Goal: Information Seeking & Learning: Learn about a topic

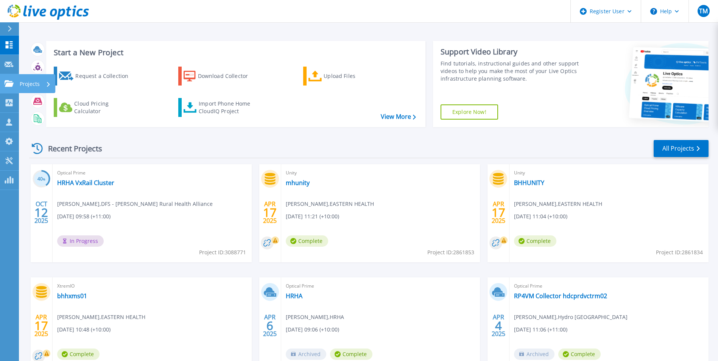
click at [5, 83] on icon at bounding box center [9, 83] width 9 height 6
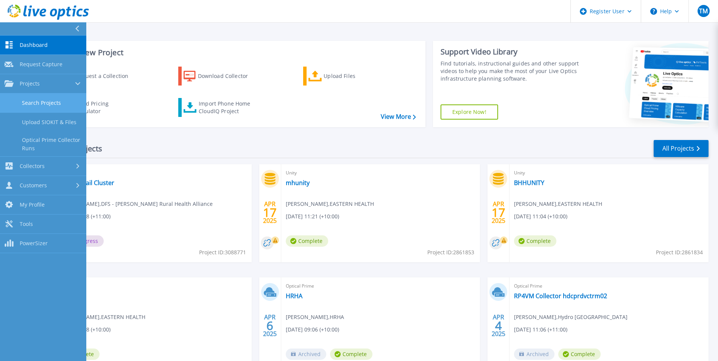
click at [45, 101] on link "Search Projects" at bounding box center [43, 102] width 86 height 19
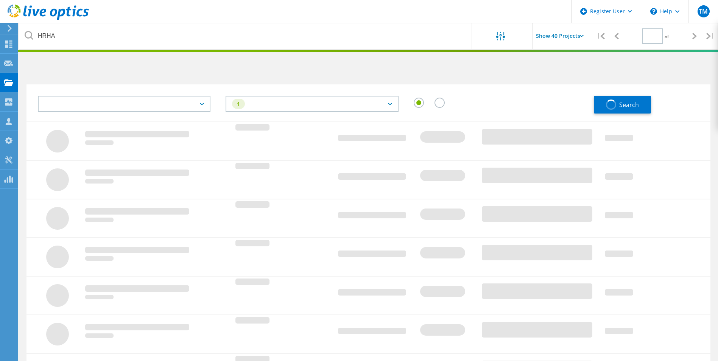
type input "1"
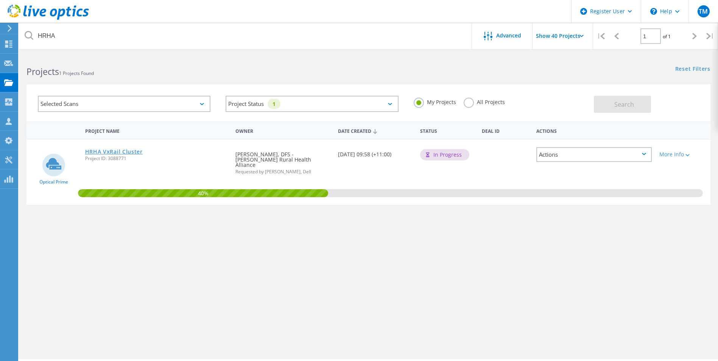
click at [121, 149] on link "HRHA VxRail Cluster" at bounding box center [114, 151] width 58 height 5
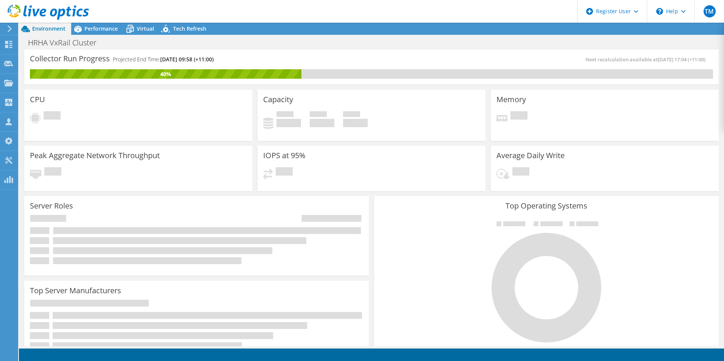
click at [48, 27] on span "Environment" at bounding box center [48, 28] width 33 height 7
drag, startPoint x: 39, startPoint y: 25, endPoint x: 74, endPoint y: 28, distance: 35.3
click at [39, 25] on div at bounding box center [44, 12] width 89 height 25
click at [90, 27] on span "Performance" at bounding box center [100, 28] width 33 height 7
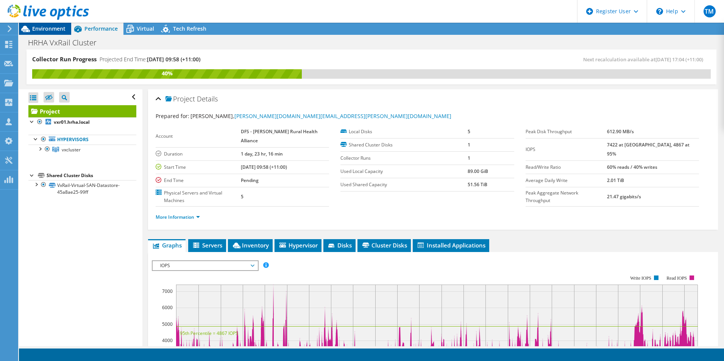
click at [62, 27] on span "Environment" at bounding box center [48, 28] width 33 height 7
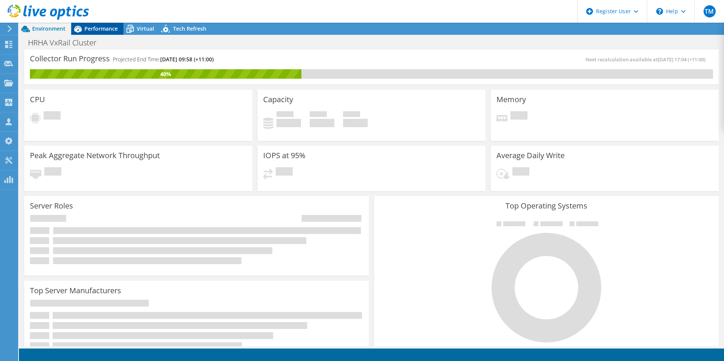
click at [100, 28] on span "Performance" at bounding box center [100, 28] width 33 height 7
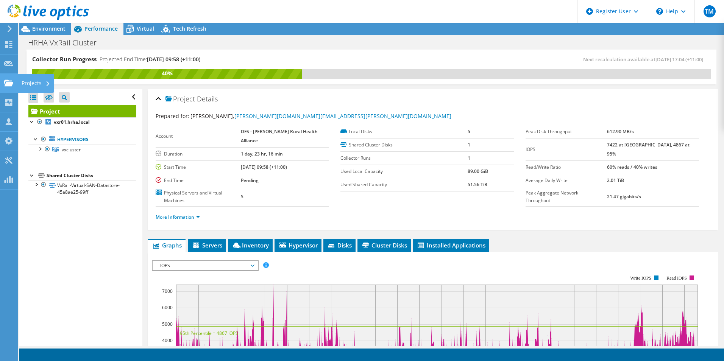
click at [9, 82] on use at bounding box center [8, 82] width 9 height 6
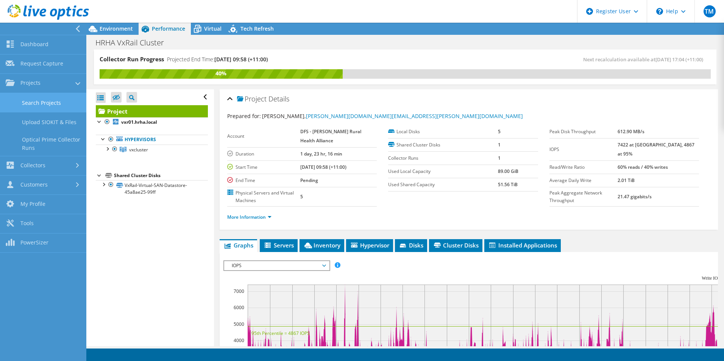
click at [37, 104] on link "Search Projects" at bounding box center [43, 102] width 86 height 19
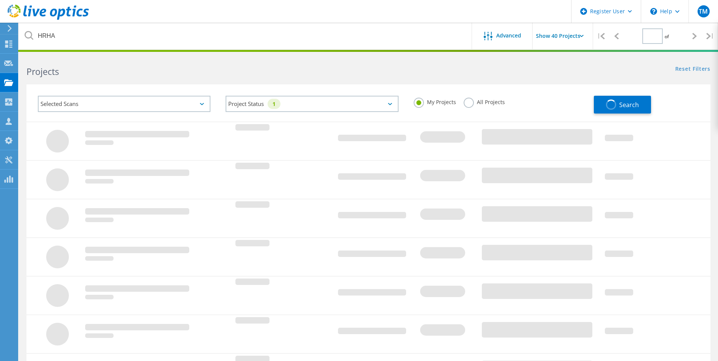
type input "1"
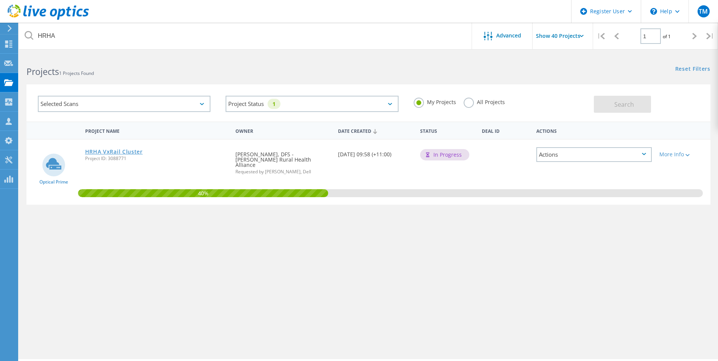
click at [114, 149] on link "HRHA VxRail Cluster" at bounding box center [114, 151] width 58 height 5
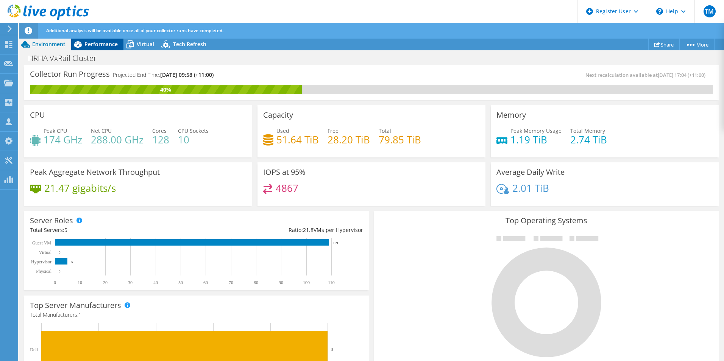
click at [99, 40] on span "Performance" at bounding box center [100, 43] width 33 height 7
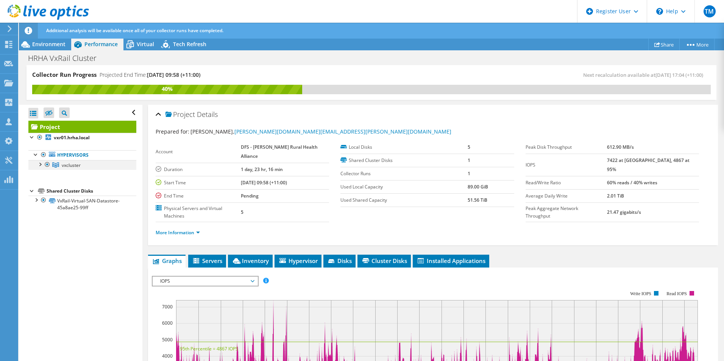
click at [41, 165] on div at bounding box center [40, 164] width 8 height 8
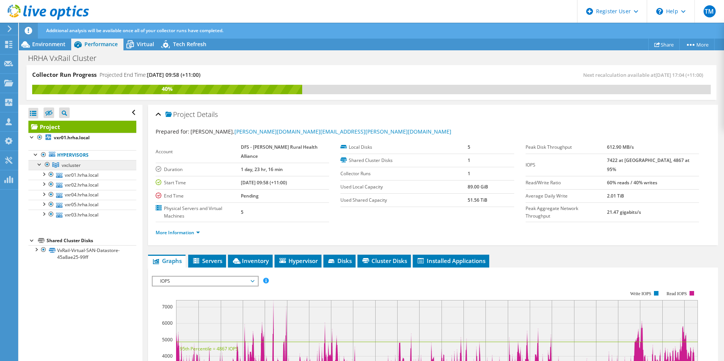
click at [72, 166] on span "vxcluster" at bounding box center [71, 165] width 19 height 6
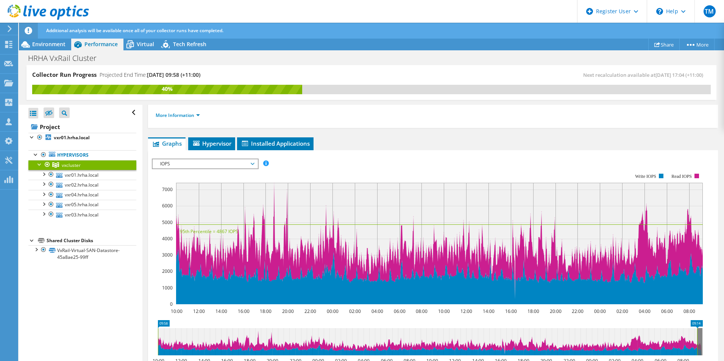
scroll to position [38, 0]
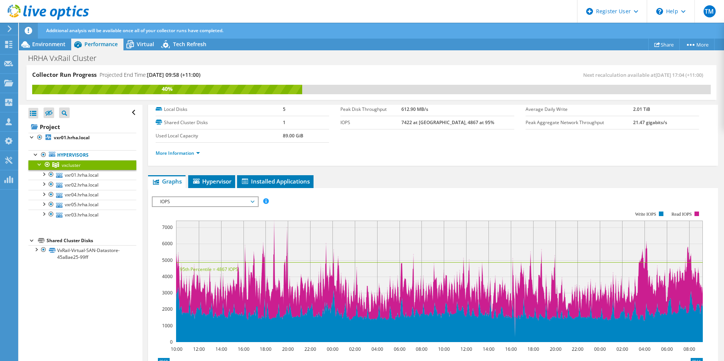
click at [253, 200] on span "IOPS" at bounding box center [204, 201] width 97 height 9
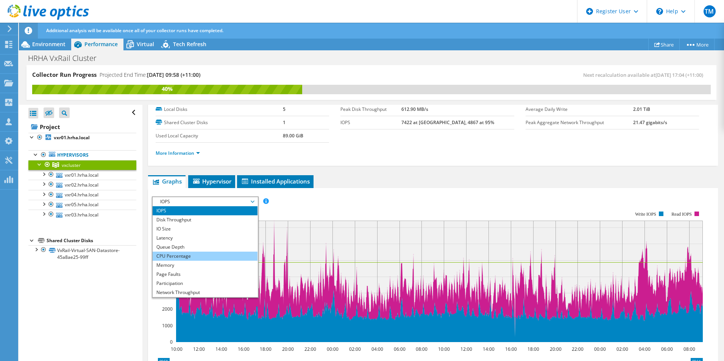
click at [214, 256] on li "CPU Percentage" at bounding box center [205, 256] width 105 height 9
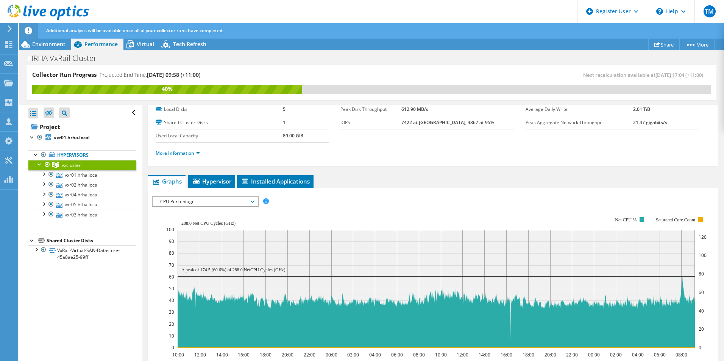
click at [338, 202] on div at bounding box center [433, 328] width 562 height 264
click at [356, 168] on div "vxcluster Details Hypervisors 5 Local Disks 5 Shared Cluster Disks 1 Used Local…" at bounding box center [432, 290] width 581 height 446
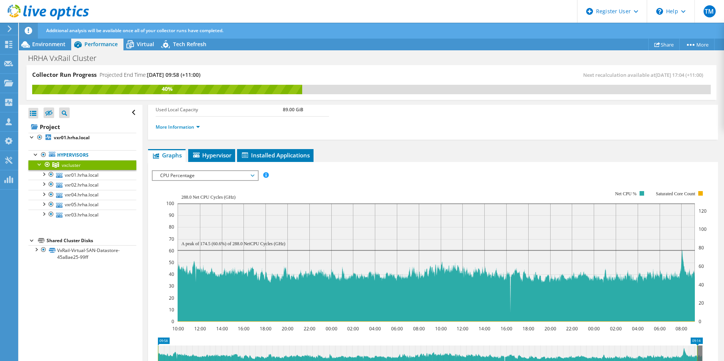
scroll to position [76, 0]
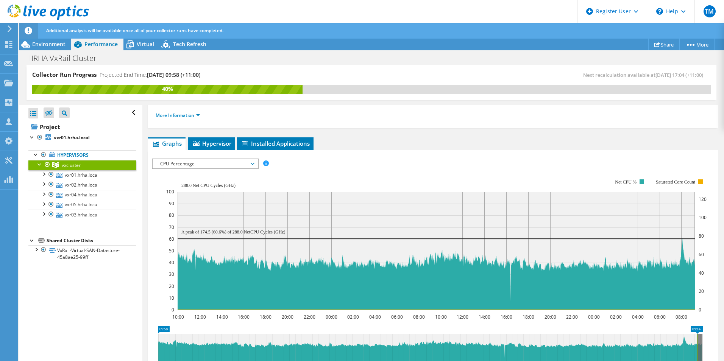
click at [288, 163] on div "IOPS Disk Throughput IO Size Latency Queue Depth CPU Percentage Memory Page Fau…" at bounding box center [433, 164] width 562 height 10
click at [79, 174] on link "vxr01.hrha.local" at bounding box center [82, 175] width 108 height 10
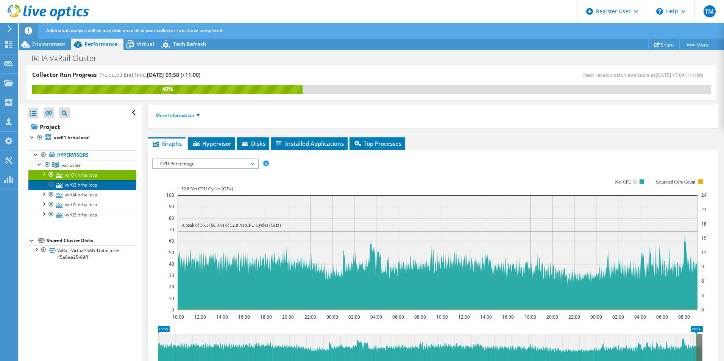
click at [81, 183] on link "vxr02.hrha.local" at bounding box center [82, 185] width 108 height 10
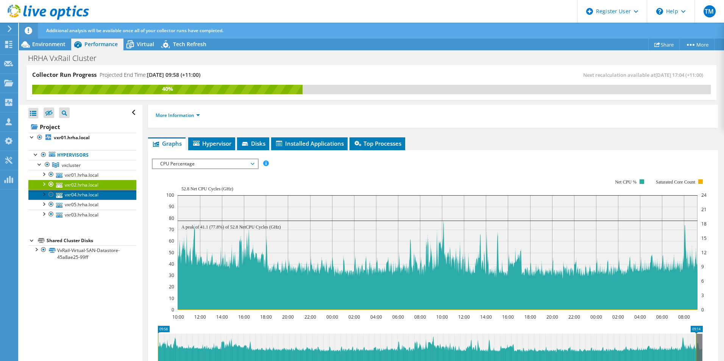
click at [85, 194] on link "vxr04.hrha.local" at bounding box center [82, 195] width 108 height 10
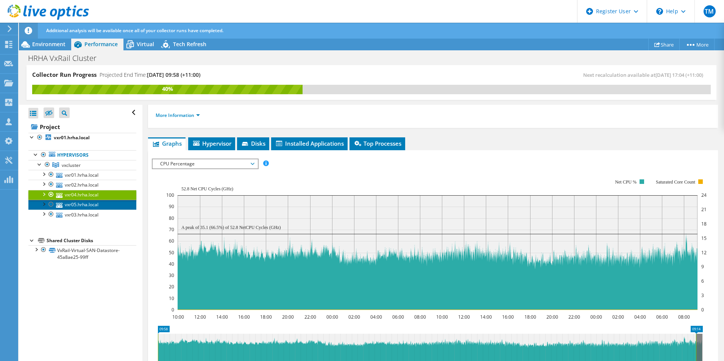
click at [88, 206] on link "vxr05.hrha.local" at bounding box center [82, 205] width 108 height 10
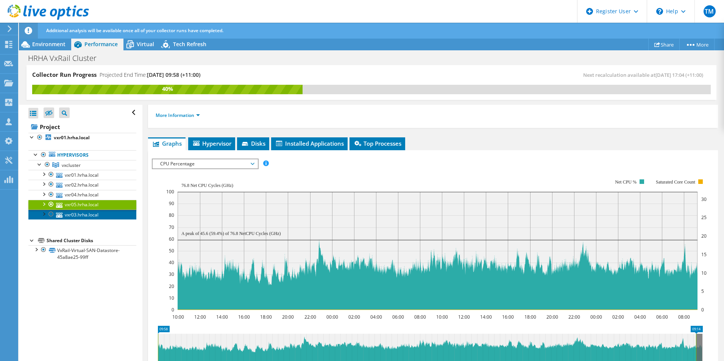
click at [90, 213] on link "vxr03.hrha.local" at bounding box center [82, 215] width 108 height 10
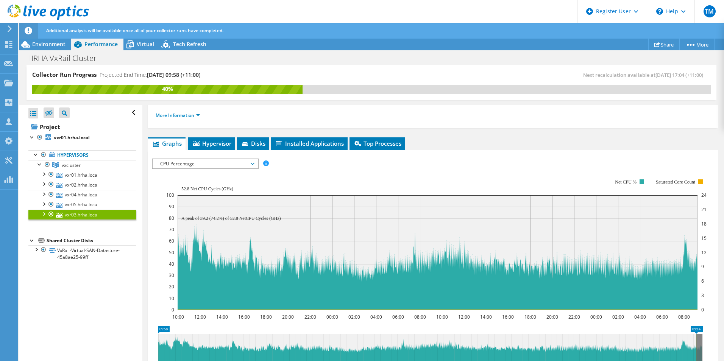
click at [214, 163] on span "CPU Percentage" at bounding box center [204, 163] width 97 height 9
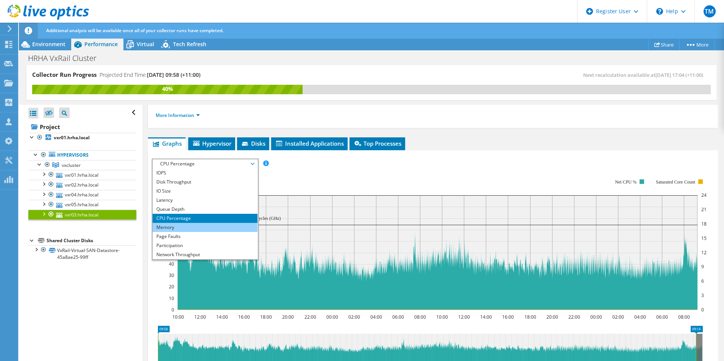
click at [193, 227] on li "Memory" at bounding box center [205, 227] width 105 height 9
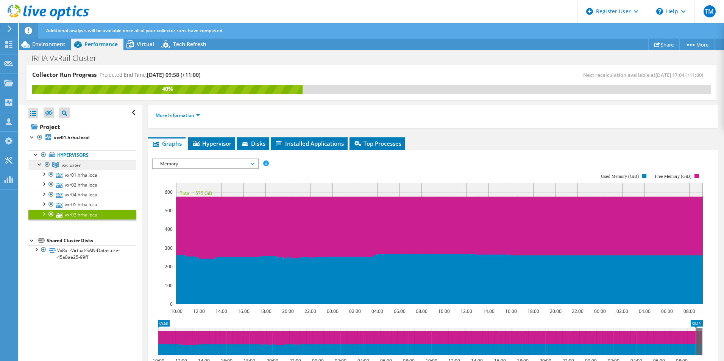
click at [69, 166] on span "vxcluster" at bounding box center [71, 165] width 19 height 6
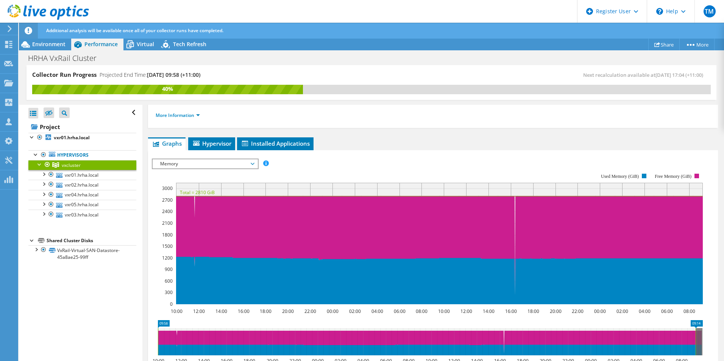
click at [251, 163] on span "Memory" at bounding box center [204, 163] width 97 height 9
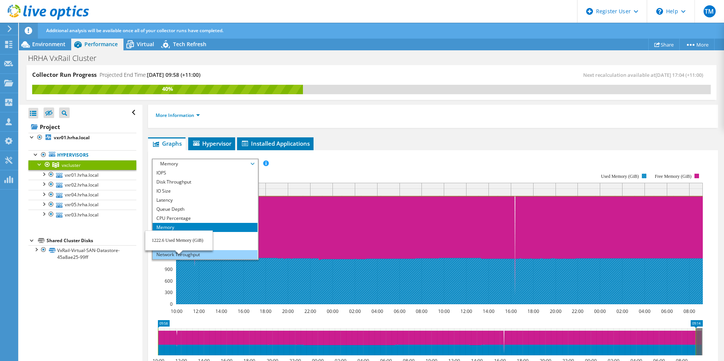
click at [179, 253] on li "Network Throughput" at bounding box center [205, 254] width 105 height 9
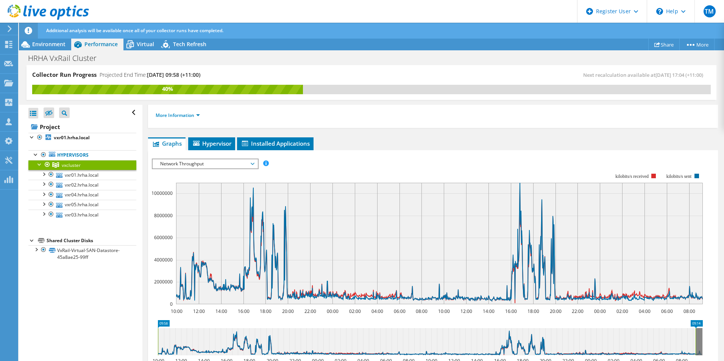
click at [252, 163] on span "Network Throughput" at bounding box center [204, 163] width 97 height 9
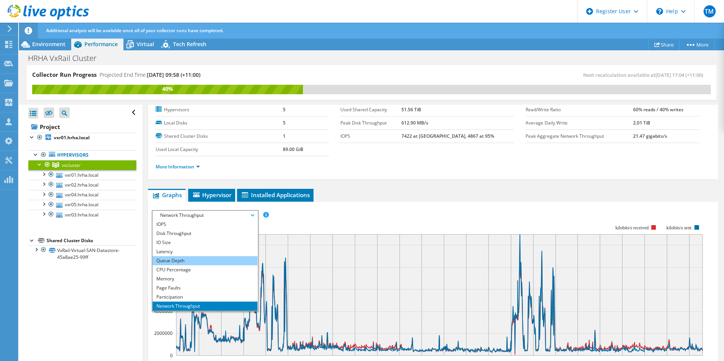
scroll to position [0, 0]
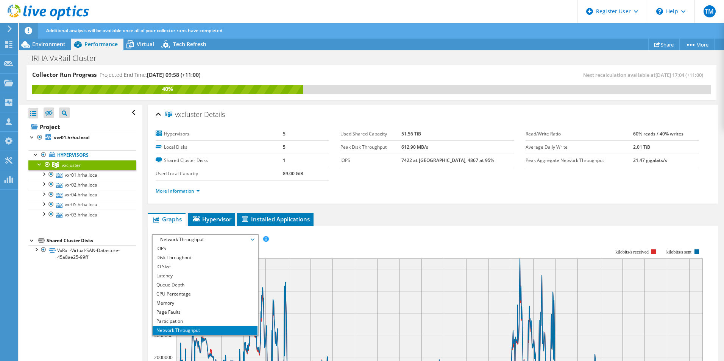
click at [349, 233] on div "IOPS Disk Throughput IO Size Latency Queue Depth CPU Percentage Memory Page Fau…" at bounding box center [433, 361] width 562 height 262
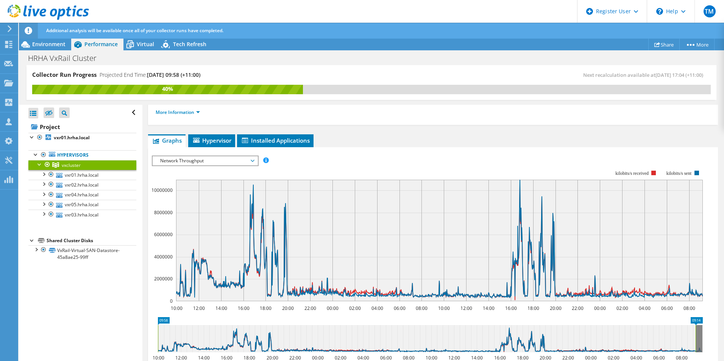
scroll to position [76, 0]
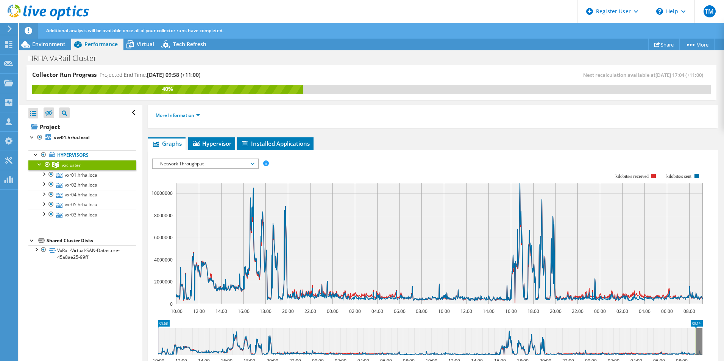
click at [252, 164] on span "Network Throughput" at bounding box center [204, 163] width 97 height 9
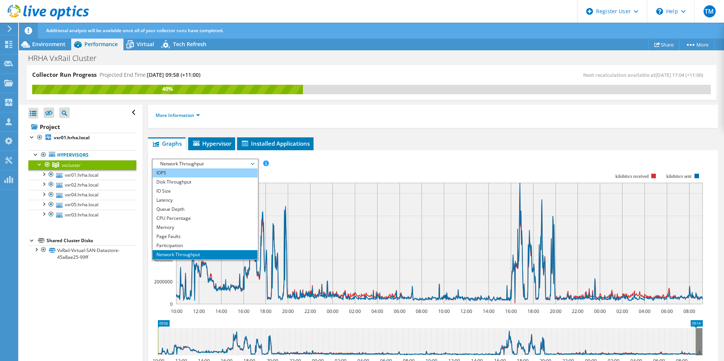
click at [226, 173] on li "IOPS" at bounding box center [205, 172] width 105 height 9
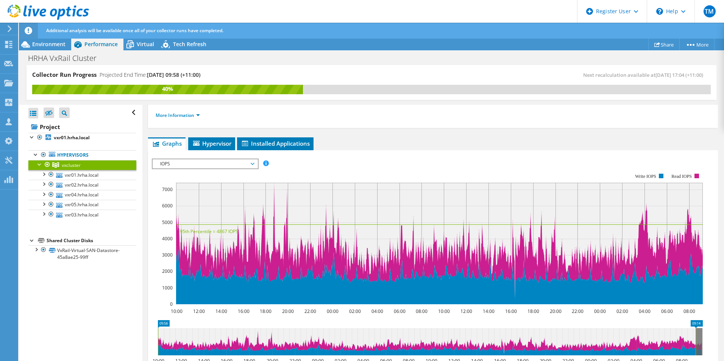
click at [255, 163] on span "IOPS" at bounding box center [205, 163] width 105 height 9
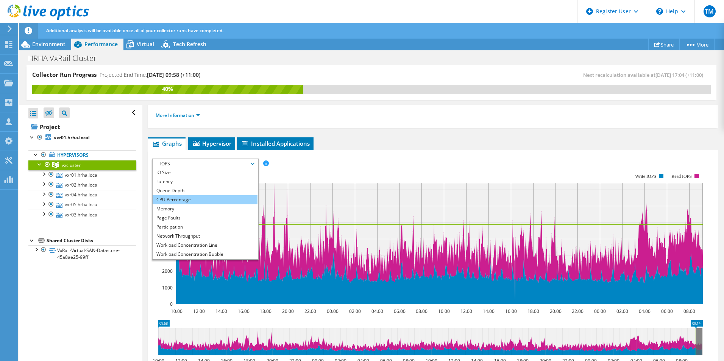
scroll to position [27, 0]
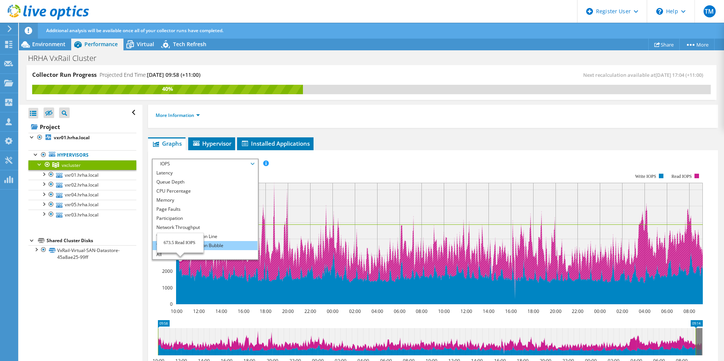
click at [235, 246] on li "Workload Concentration Bubble" at bounding box center [205, 245] width 105 height 9
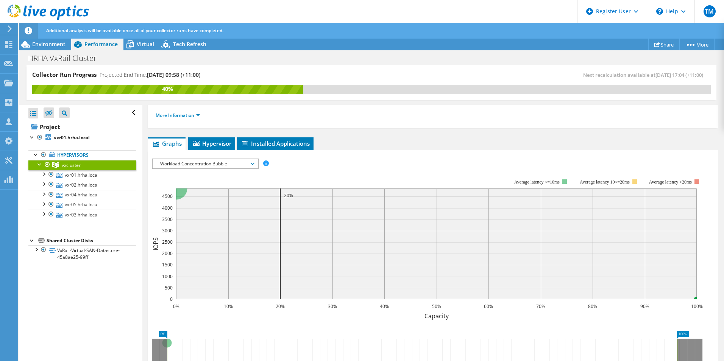
click at [300, 170] on rect at bounding box center [427, 244] width 551 height 151
click at [39, 162] on div at bounding box center [40, 164] width 8 height 8
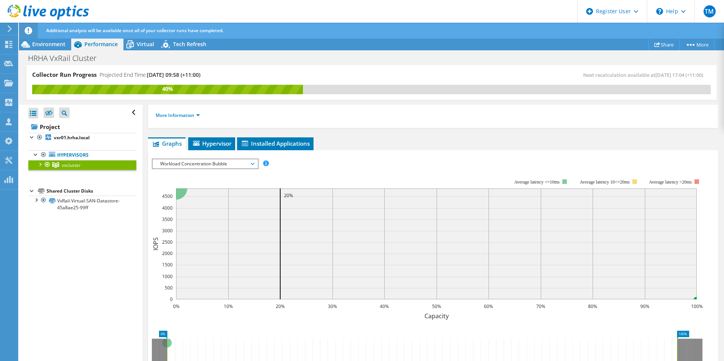
click at [327, 164] on div "IOPS Disk Throughput IO Size Latency Queue Depth CPU Percentage Memory Page Fau…" at bounding box center [433, 164] width 562 height 10
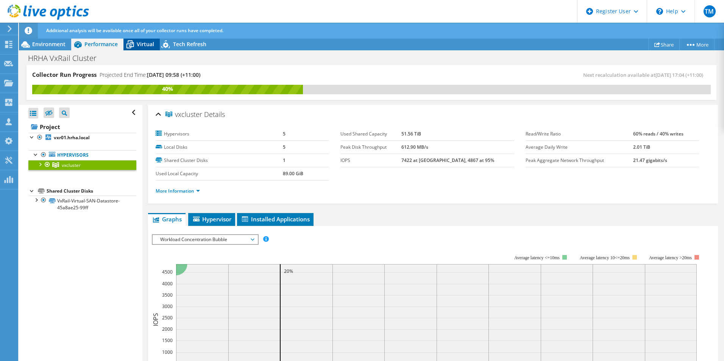
click at [138, 44] on span "Virtual" at bounding box center [145, 43] width 17 height 7
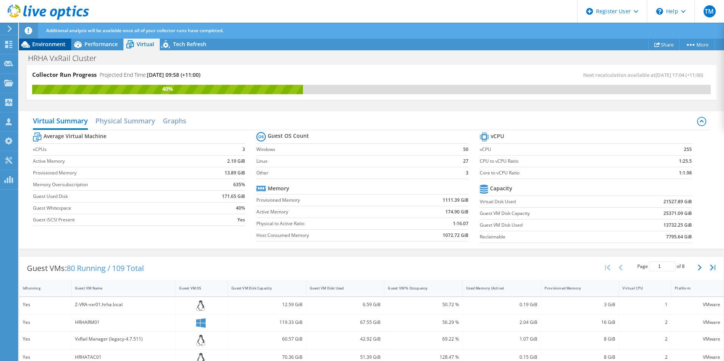
click at [46, 42] on span "Environment" at bounding box center [48, 43] width 33 height 7
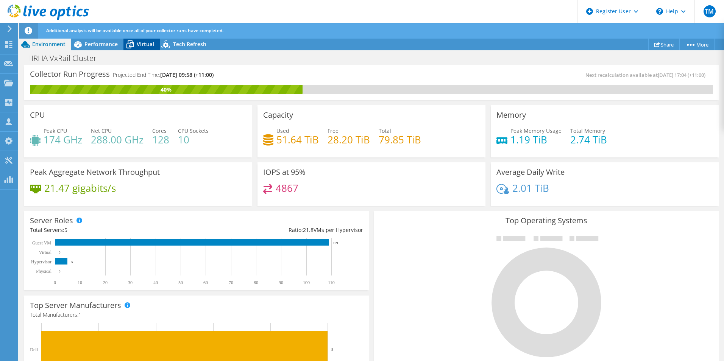
click at [143, 41] on span "Virtual" at bounding box center [145, 43] width 17 height 7
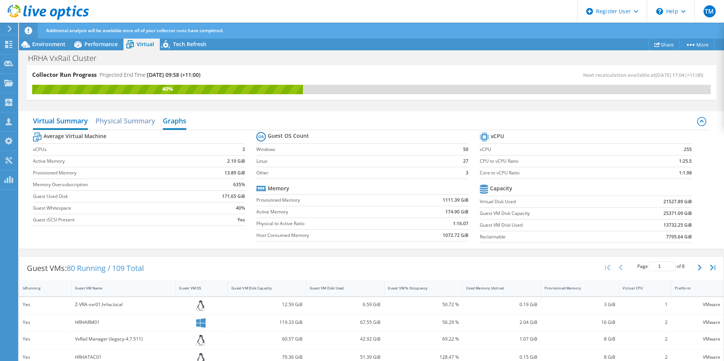
click at [176, 124] on h2 "Graphs" at bounding box center [174, 121] width 23 height 17
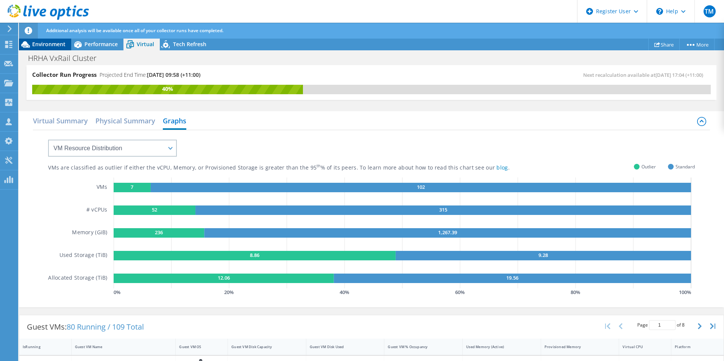
click at [41, 45] on span "Environment" at bounding box center [48, 43] width 33 height 7
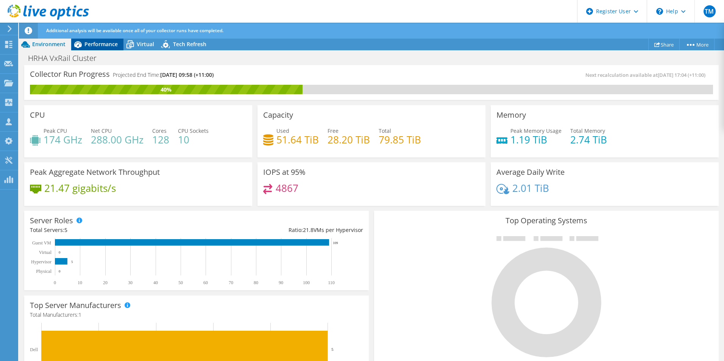
click at [89, 46] on span "Performance" at bounding box center [100, 43] width 33 height 7
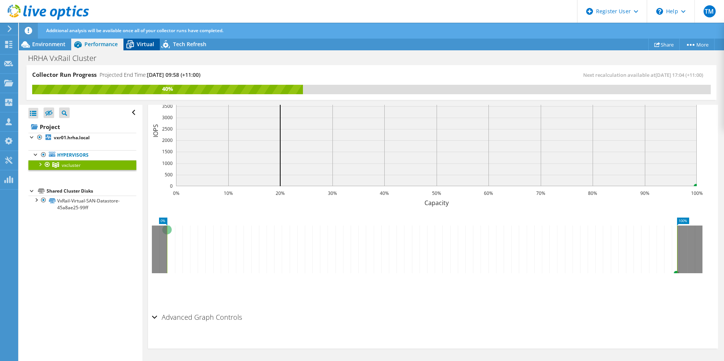
click at [143, 43] on span "Virtual" at bounding box center [145, 43] width 17 height 7
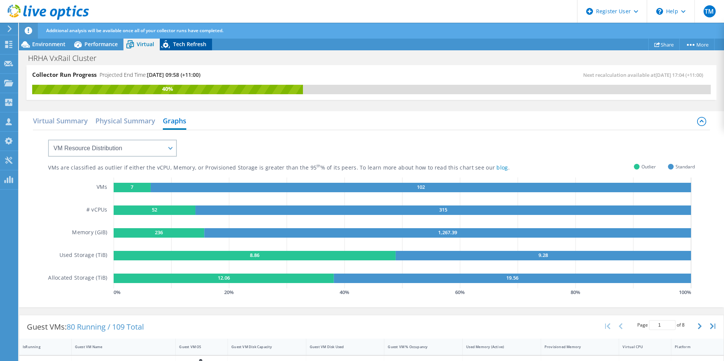
click at [186, 42] on span "Tech Refresh" at bounding box center [189, 43] width 33 height 7
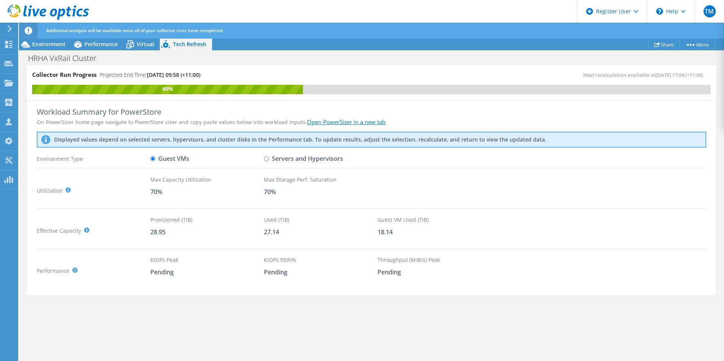
scroll to position [75, 0]
click at [145, 43] on span "Virtual" at bounding box center [145, 43] width 17 height 7
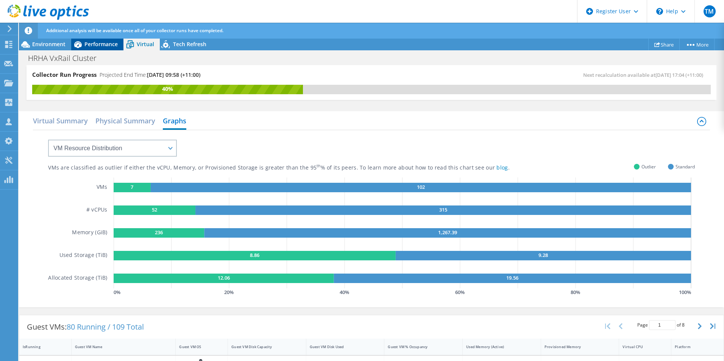
click at [90, 44] on span "Performance" at bounding box center [100, 43] width 33 height 7
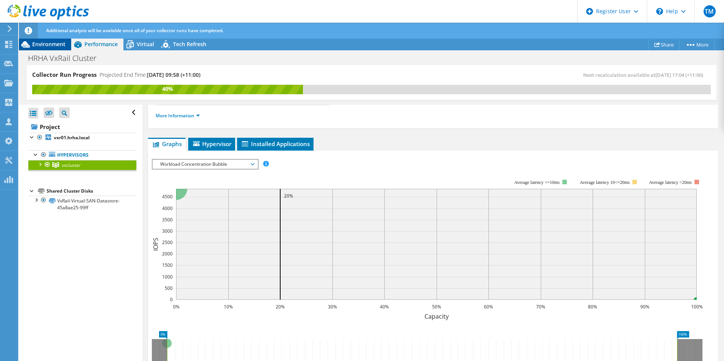
click at [48, 45] on span "Environment" at bounding box center [48, 43] width 33 height 7
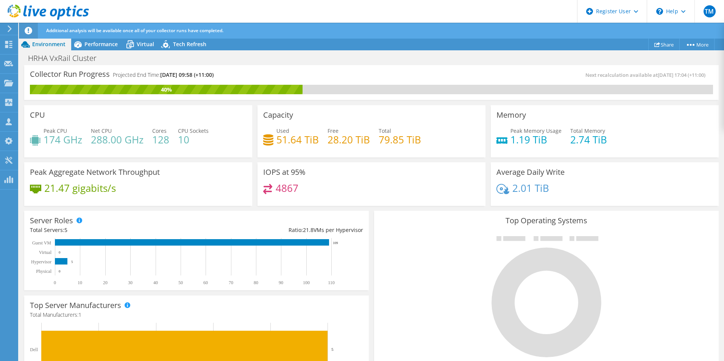
scroll to position [189, 0]
click at [251, 210] on div "Server Roles Physical Servers represent bare metal servers that were targets of…" at bounding box center [197, 250] width 350 height 85
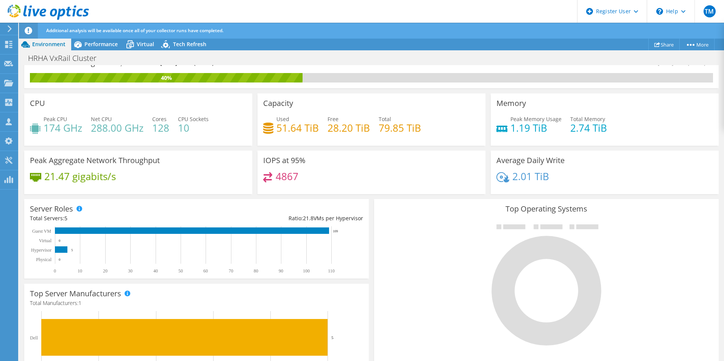
scroll to position [0, 0]
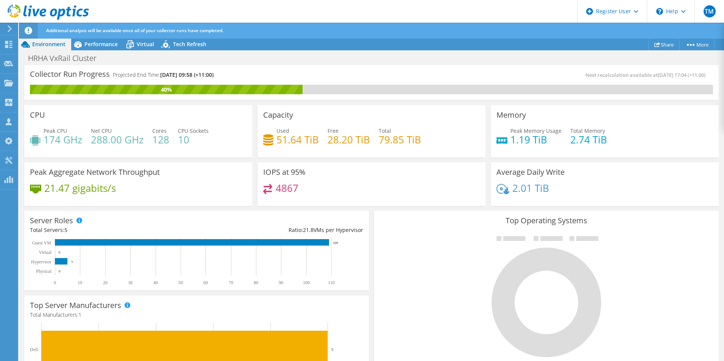
click at [619, 59] on div "HRHA VxRail Cluster Print" at bounding box center [371, 58] width 705 height 14
click at [690, 44] on icon at bounding box center [690, 45] width 8 height 2
click at [586, 59] on div "HRHA VxRail Cluster Print" at bounding box center [371, 58] width 705 height 14
